Goal: Task Accomplishment & Management: Complete application form

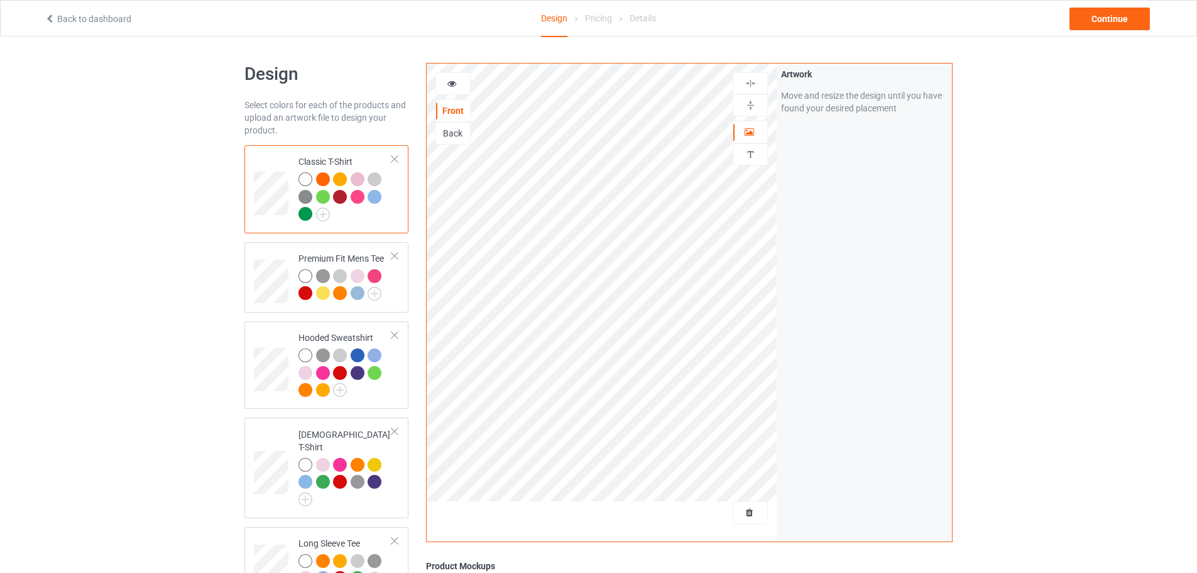
click at [322, 177] on div at bounding box center [323, 179] width 14 height 14
click at [339, 295] on div at bounding box center [340, 293] width 14 height 14
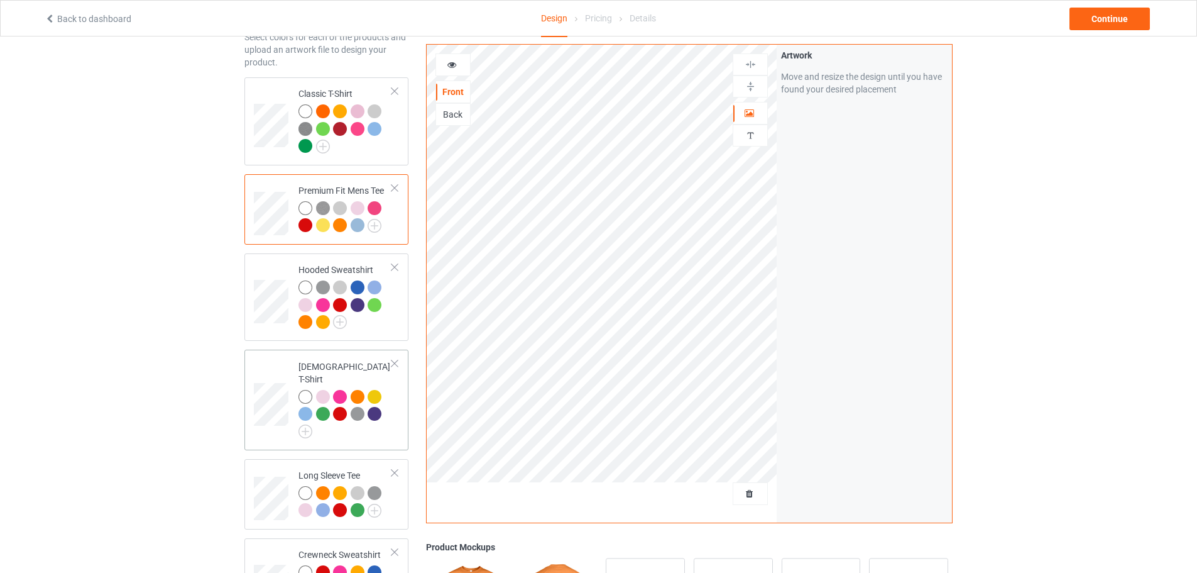
scroll to position [126, 0]
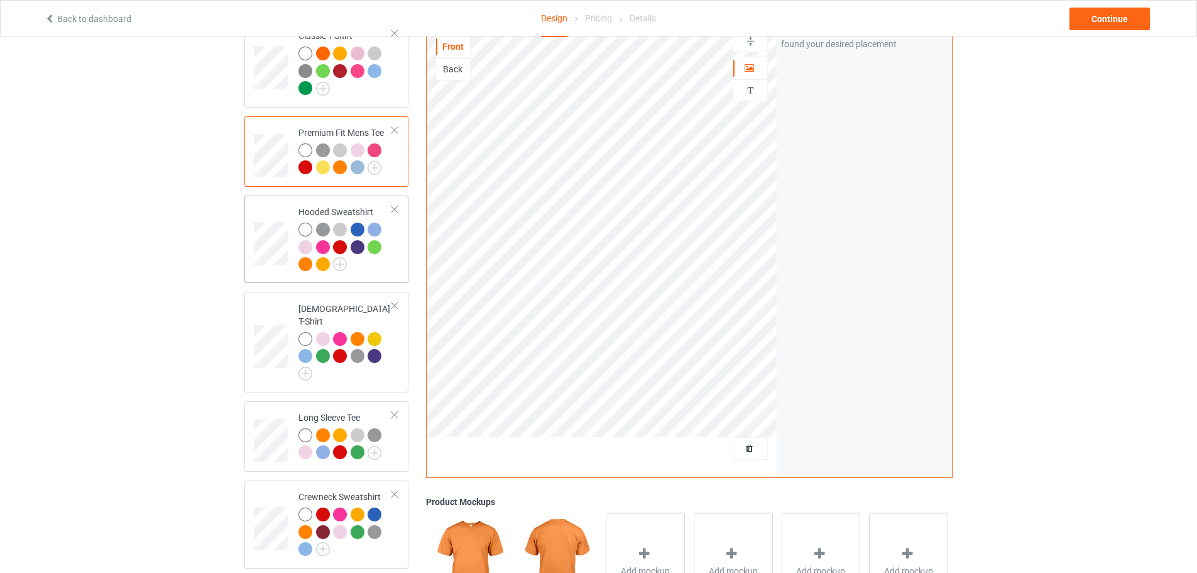
click at [304, 269] on div at bounding box center [306, 264] width 14 height 14
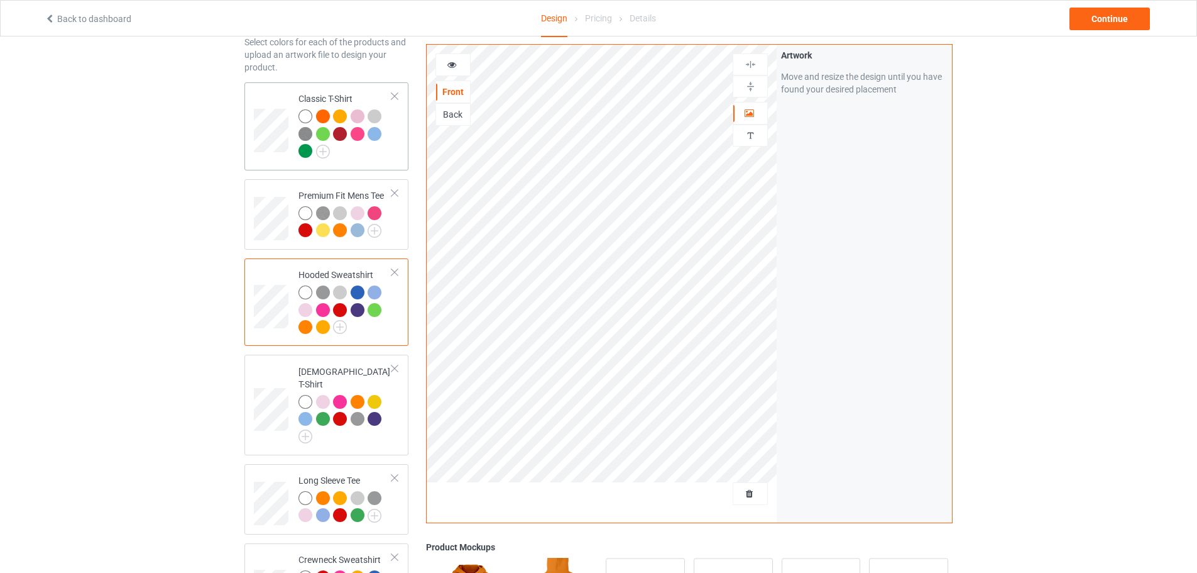
click at [324, 119] on div at bounding box center [323, 116] width 14 height 14
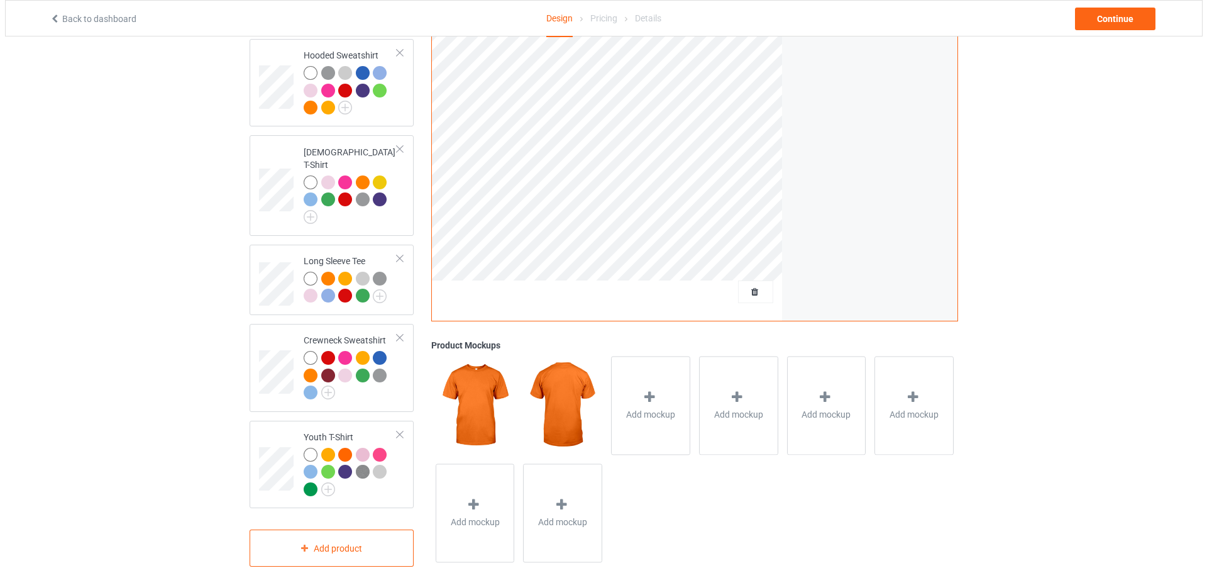
scroll to position [295, 0]
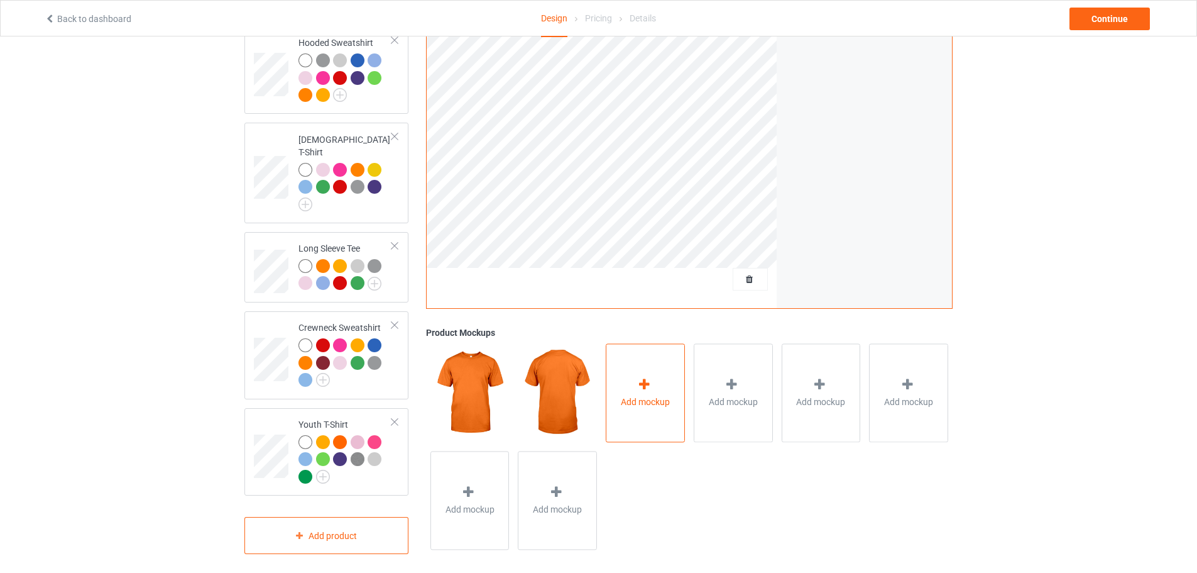
click at [659, 378] on div "Add mockup" at bounding box center [645, 392] width 79 height 99
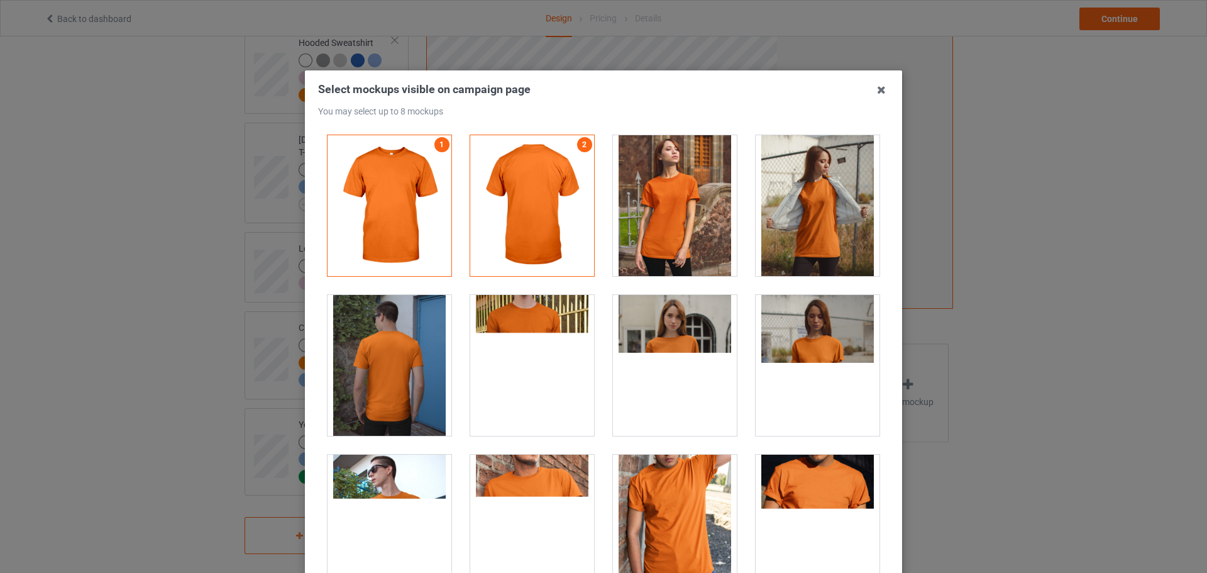
scroll to position [189, 0]
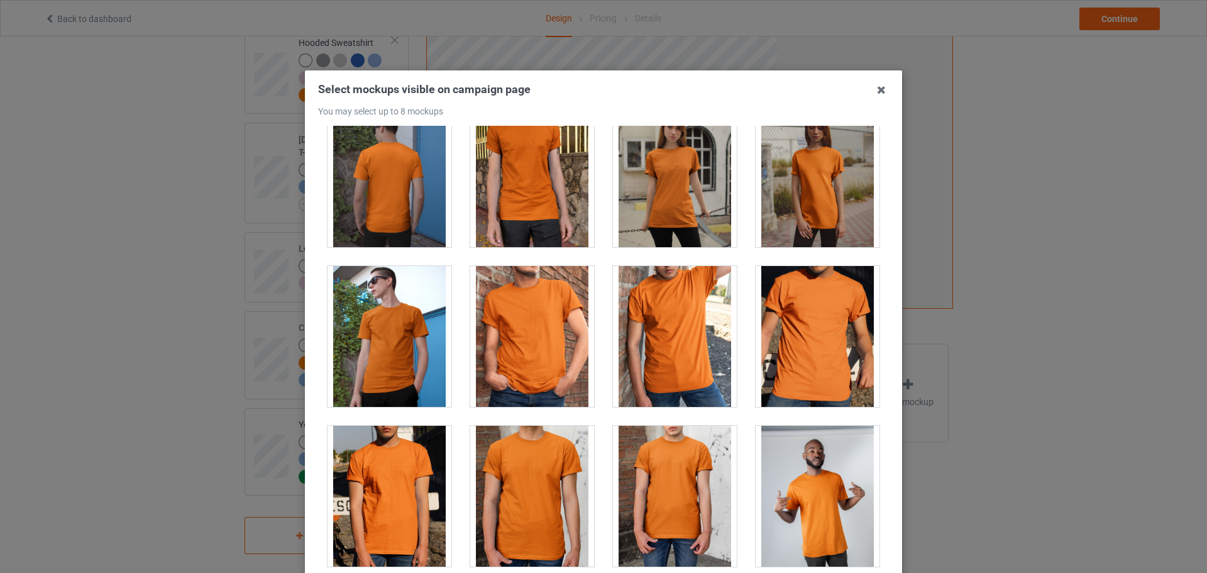
click at [539, 343] on div at bounding box center [532, 336] width 124 height 141
click at [675, 199] on div at bounding box center [675, 176] width 124 height 141
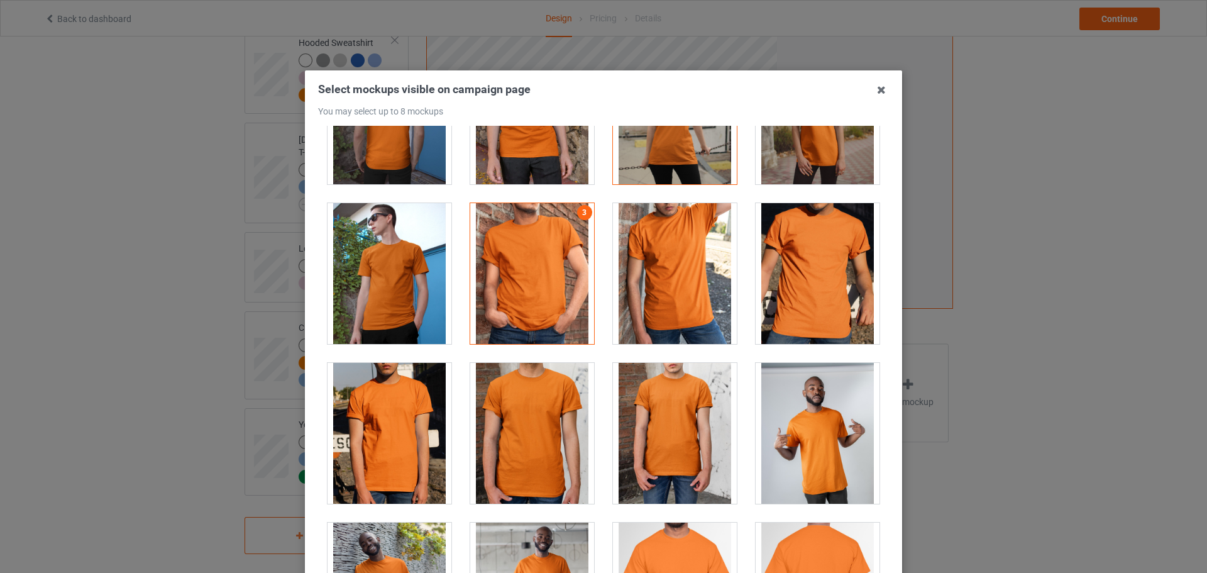
scroll to position [377, 0]
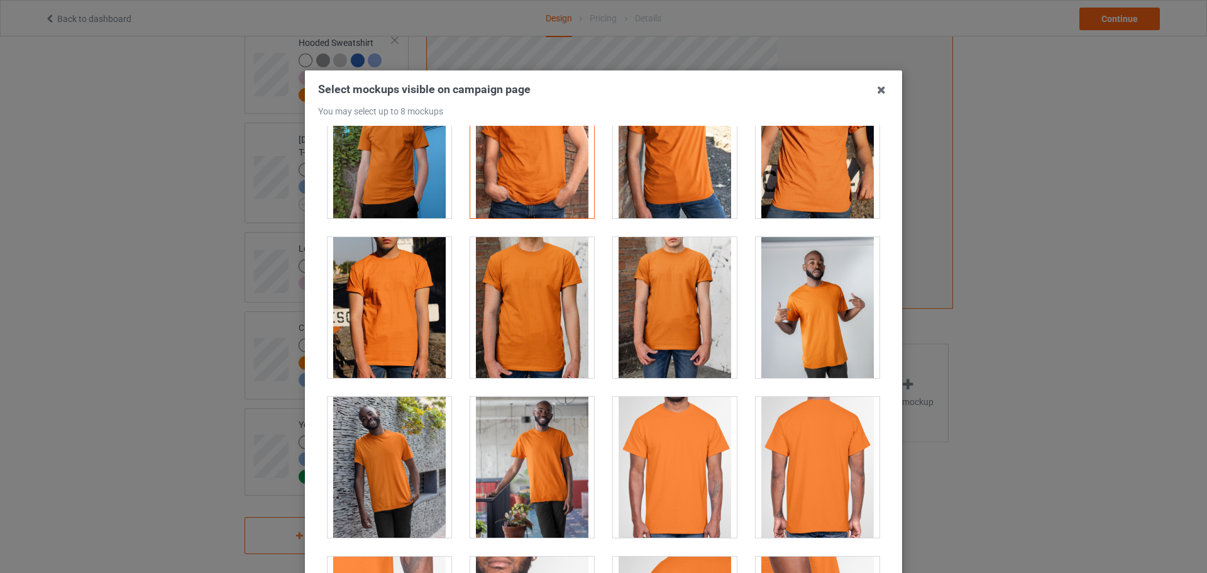
click at [805, 331] on div at bounding box center [817, 307] width 124 height 141
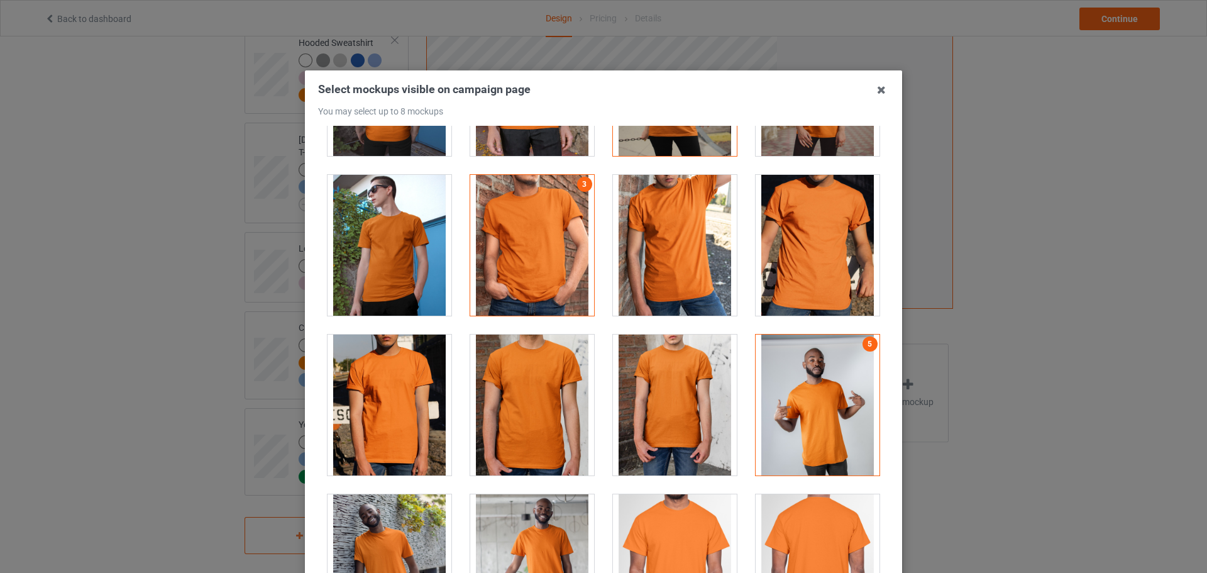
scroll to position [251, 0]
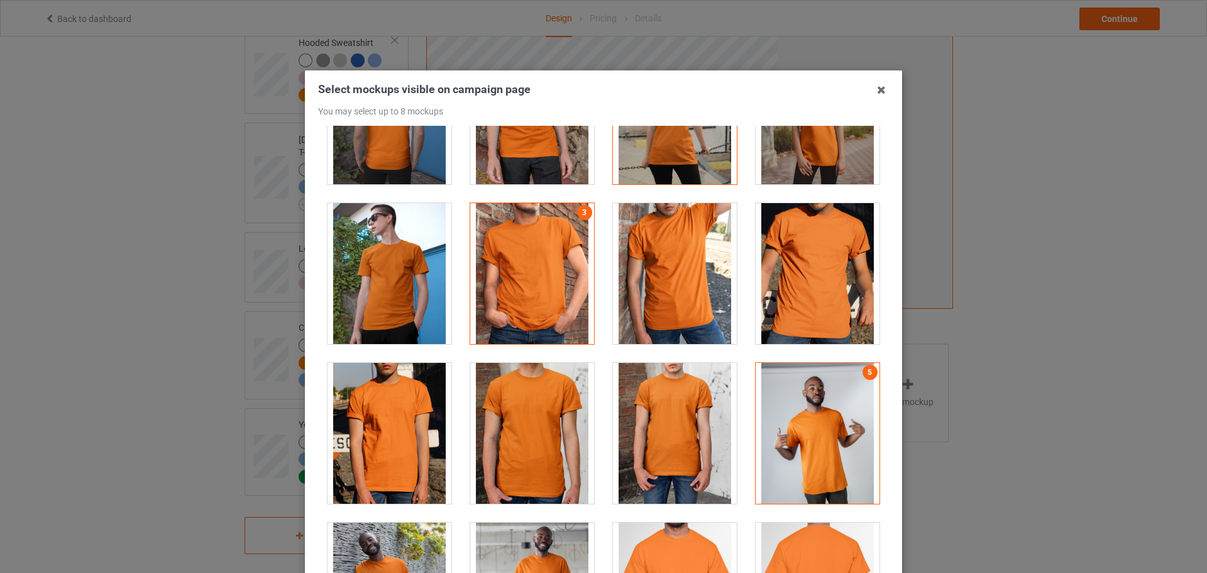
click at [364, 294] on div at bounding box center [389, 273] width 124 height 141
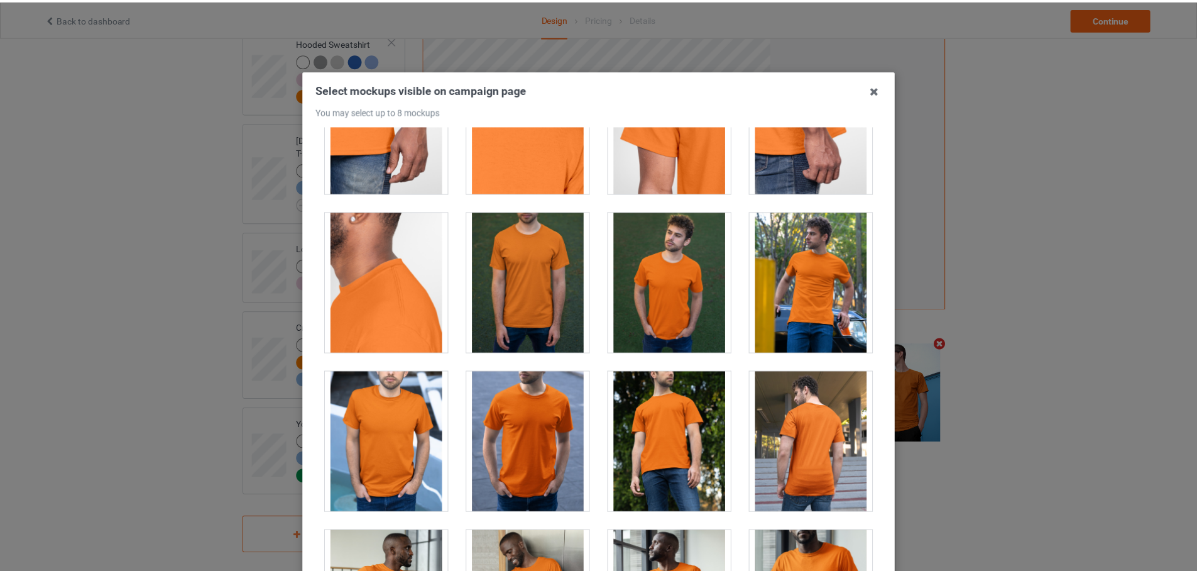
scroll to position [880, 0]
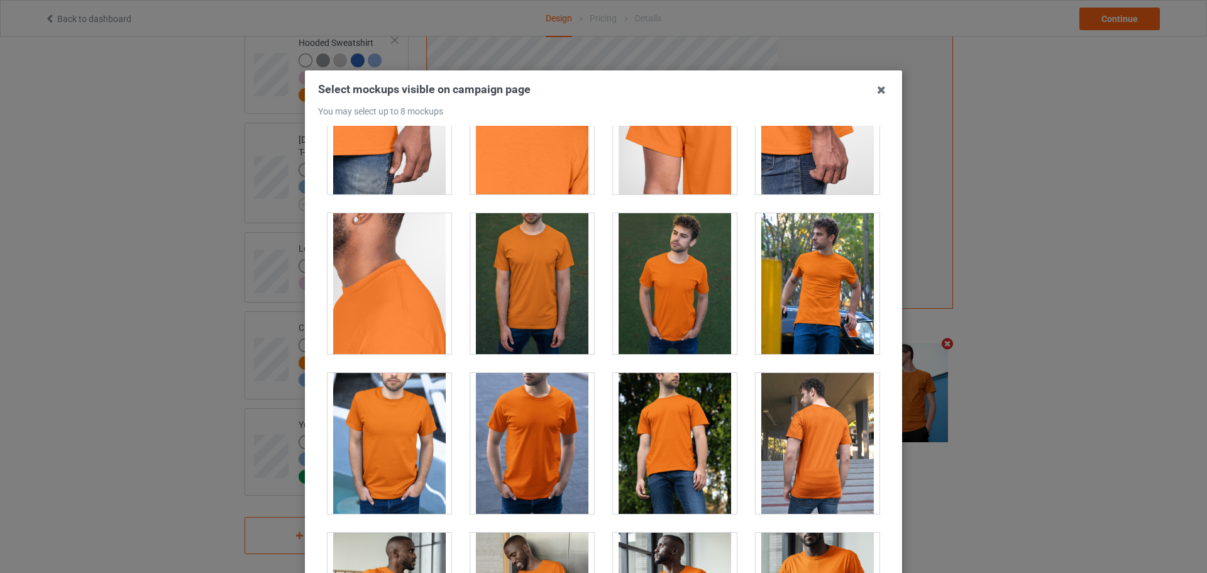
click at [840, 289] on div at bounding box center [817, 283] width 124 height 141
click at [872, 86] on icon at bounding box center [881, 90] width 20 height 20
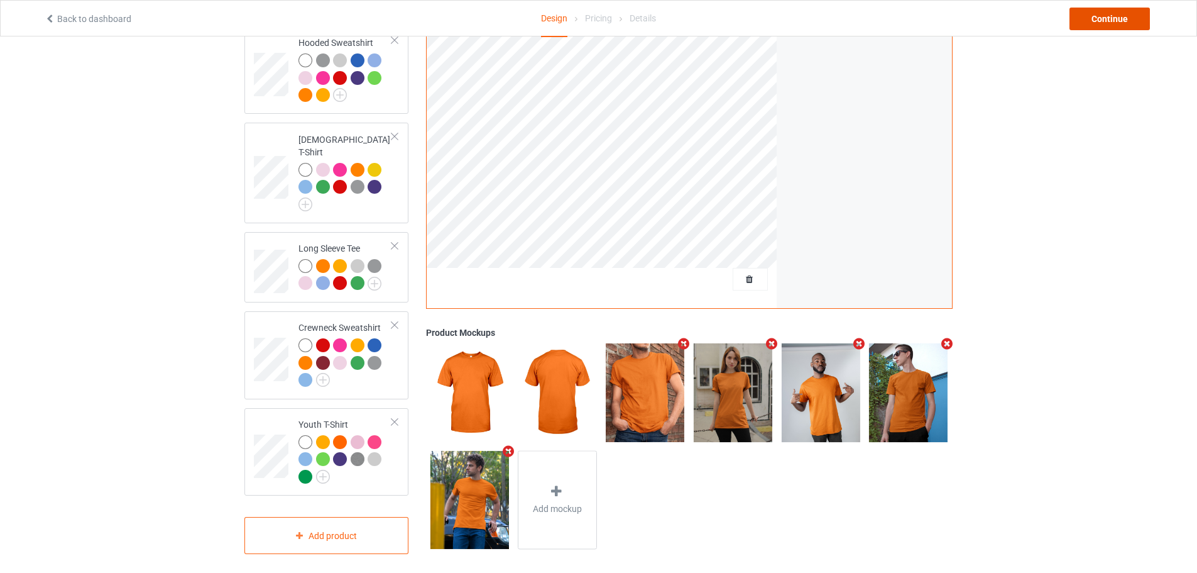
click at [1126, 19] on div "Continue" at bounding box center [1110, 19] width 80 height 23
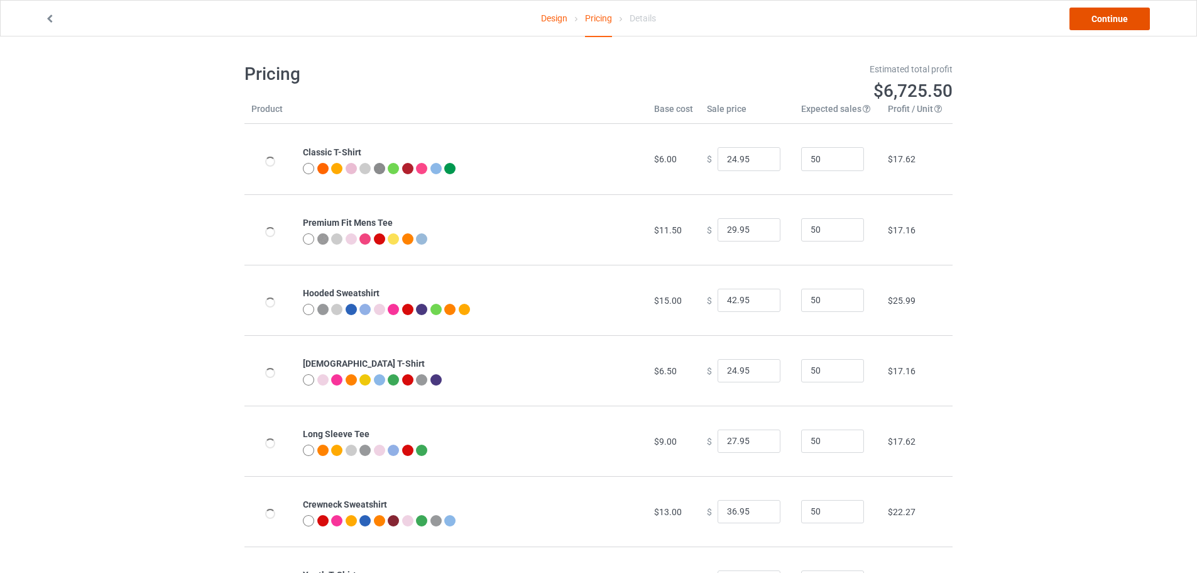
click at [1096, 24] on link "Continue" at bounding box center [1110, 19] width 80 height 23
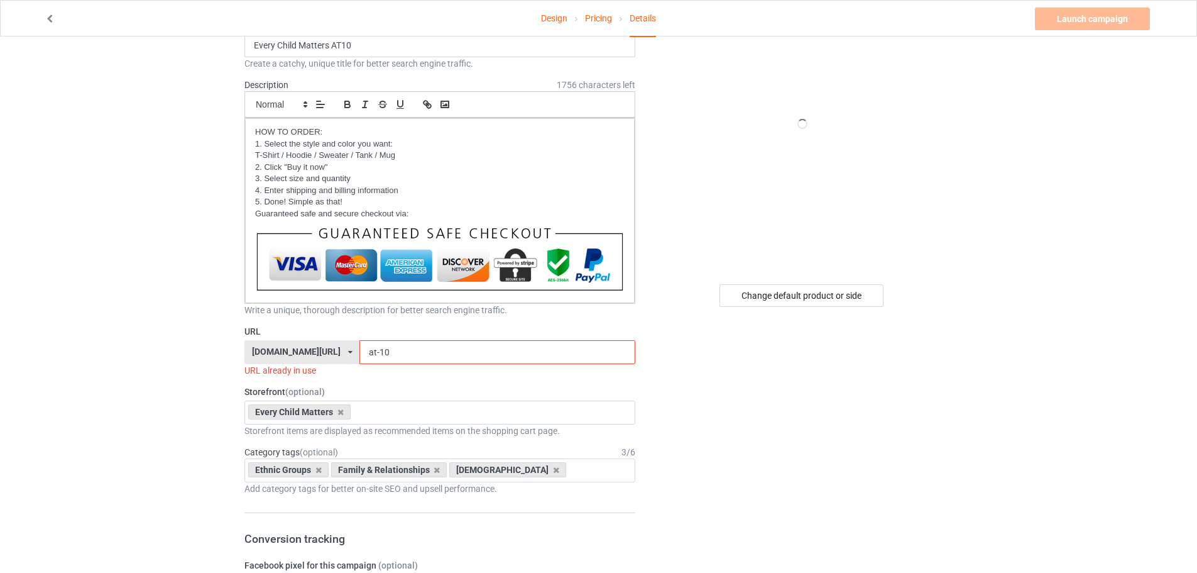
scroll to position [126, 0]
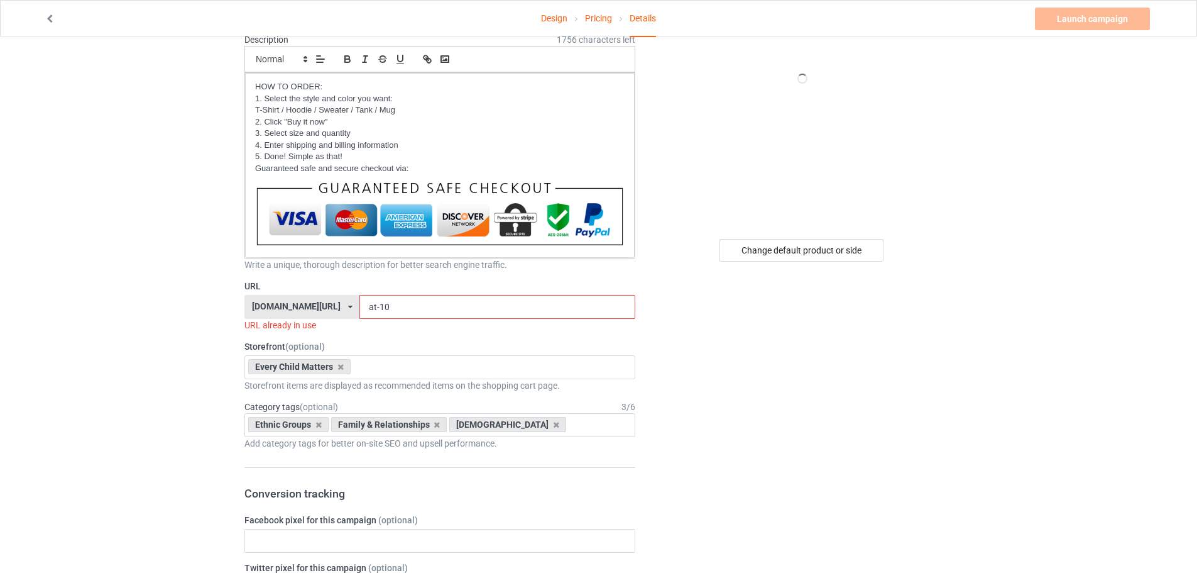
click at [348, 309] on icon at bounding box center [350, 307] width 4 height 8
click at [315, 346] on div "[DOMAIN_NAME][URL]" at bounding box center [302, 353] width 114 height 23
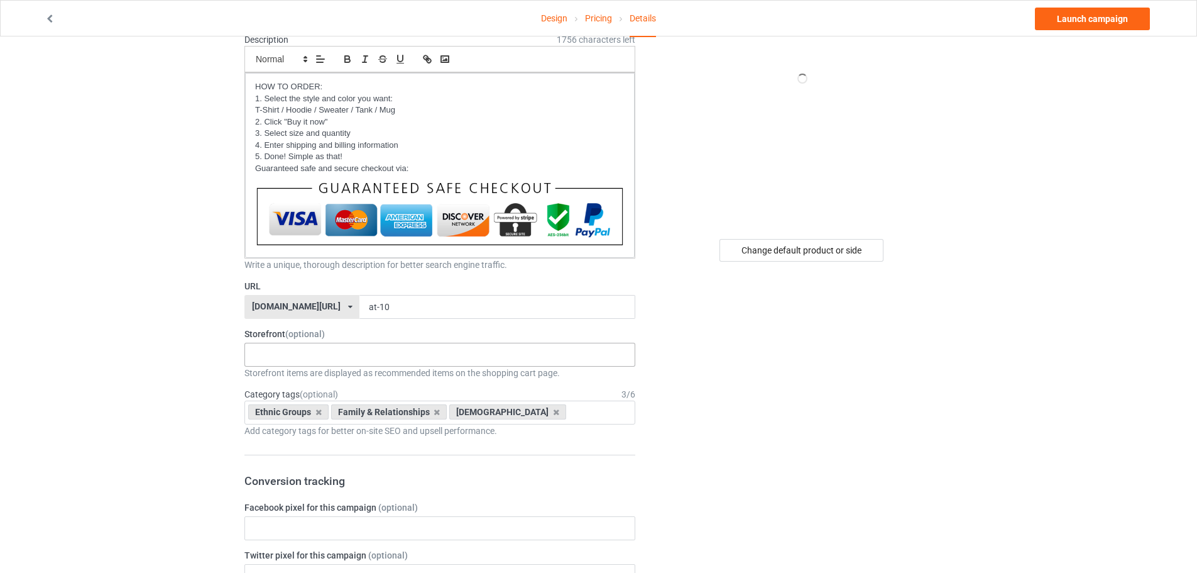
click at [377, 356] on div "Loading..." at bounding box center [439, 355] width 391 height 24
type input "every"
click at [315, 360] on div "every Loading..." at bounding box center [439, 355] width 391 height 24
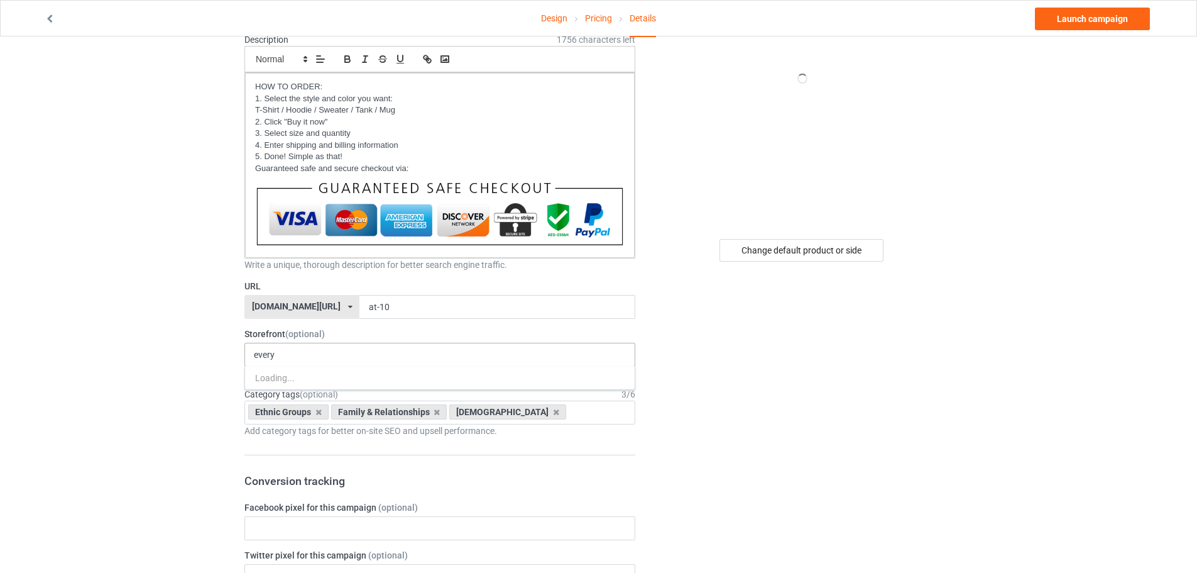
drag, startPoint x: 293, startPoint y: 354, endPoint x: 250, endPoint y: 355, distance: 42.8
click at [250, 355] on div "every Loading..." at bounding box center [439, 355] width 391 height 24
click at [586, 414] on div "Ethnic Groups Family & Relationships [DEMOGRAPHIC_DATA] No result found" at bounding box center [439, 412] width 391 height 24
click at [583, 413] on div "Ethnic Groups Family & Relationships [DEMOGRAPHIC_DATA] No result found" at bounding box center [439, 412] width 391 height 24
type input "e"
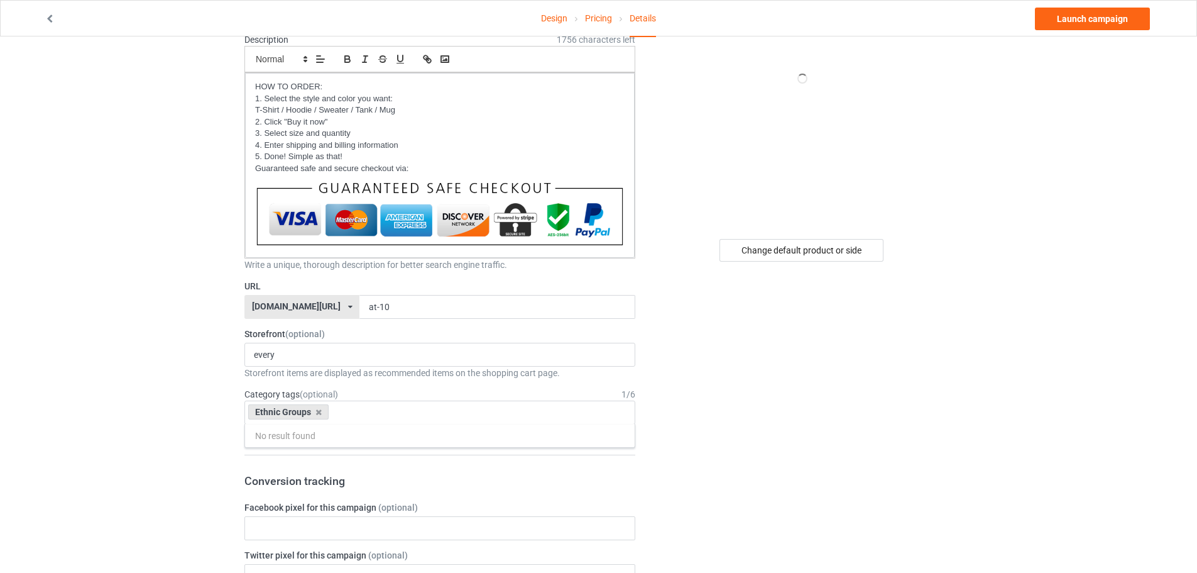
type input "z"
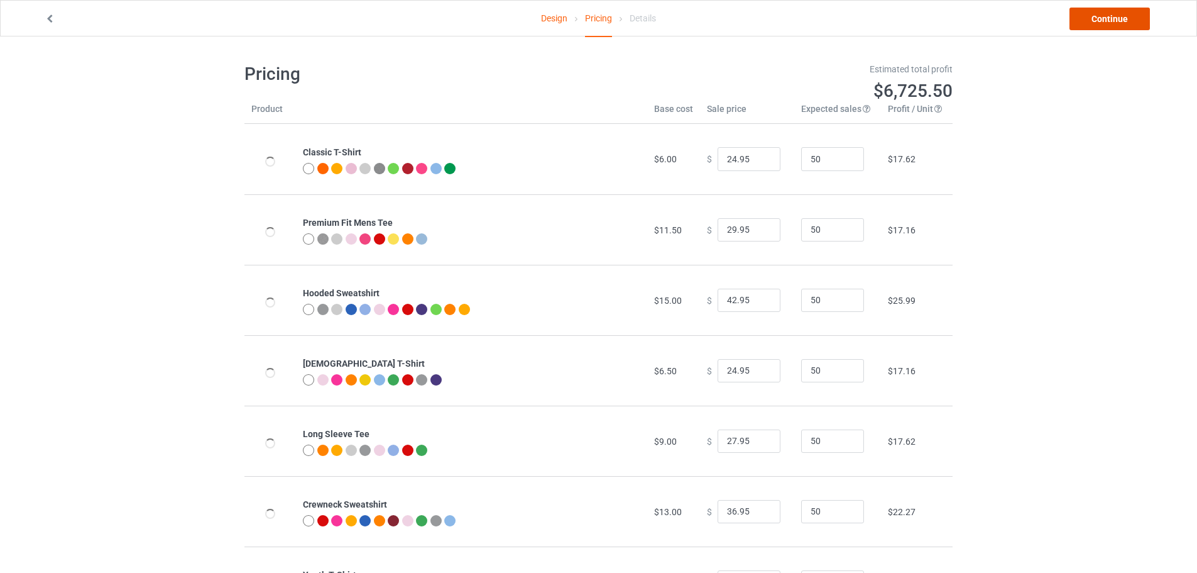
click at [1133, 18] on link "Continue" at bounding box center [1110, 19] width 80 height 23
